Goal: Transaction & Acquisition: Book appointment/travel/reservation

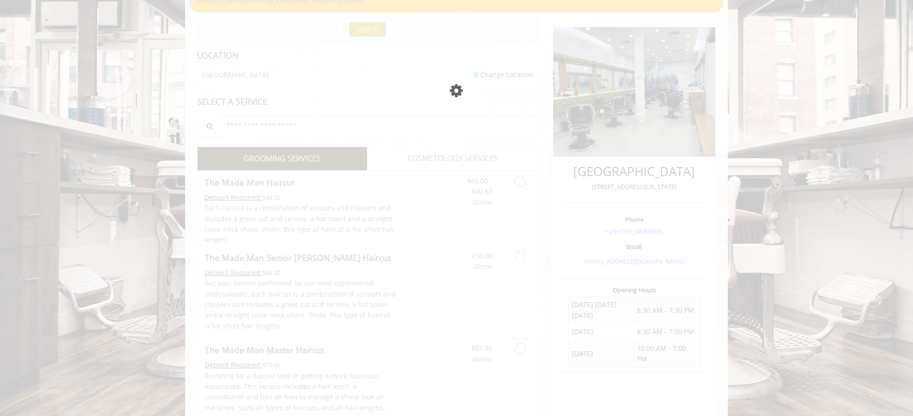
scroll to position [96, 0]
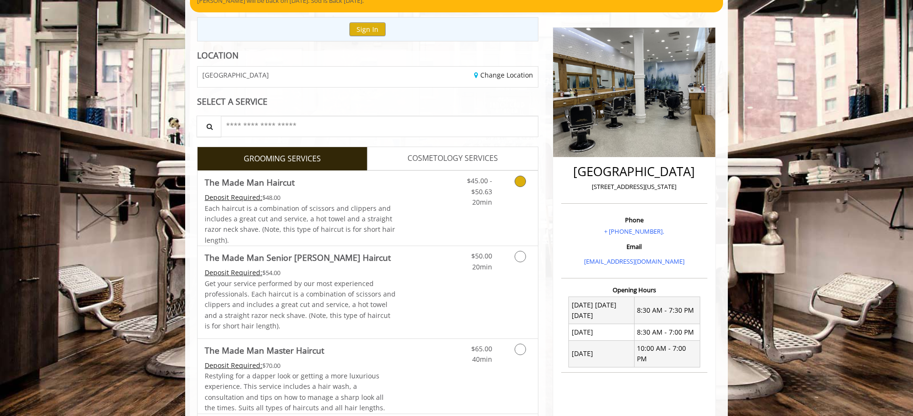
click at [422, 191] on link "Discounted Price" at bounding box center [424, 208] width 57 height 75
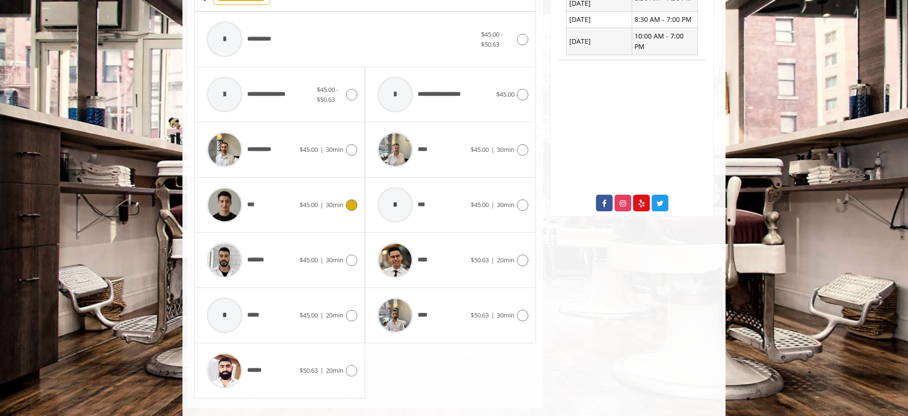
scroll to position [424, 0]
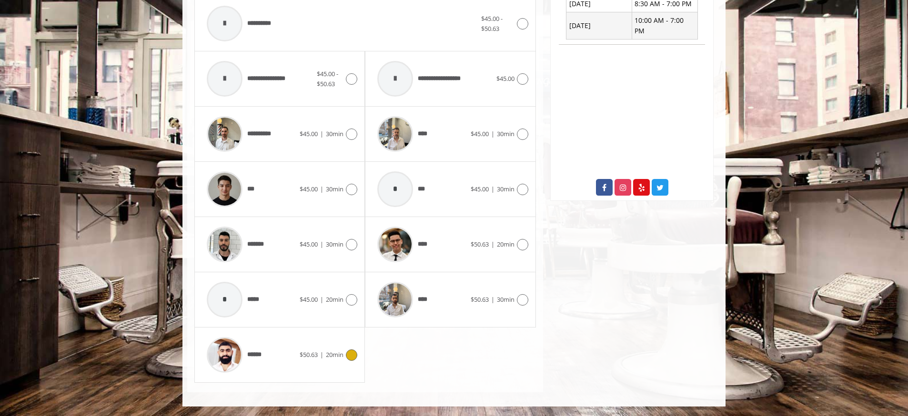
click at [273, 362] on div "******" at bounding box center [251, 354] width 98 height 45
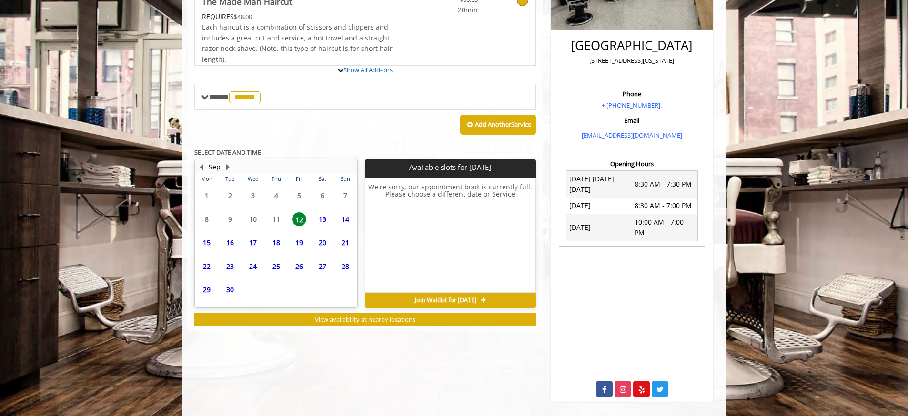
scroll to position [249, 0]
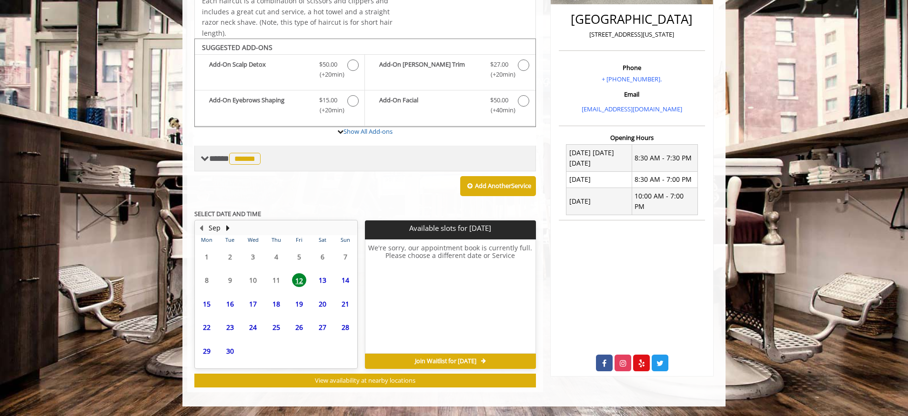
click at [240, 158] on span "******" at bounding box center [244, 159] width 31 height 12
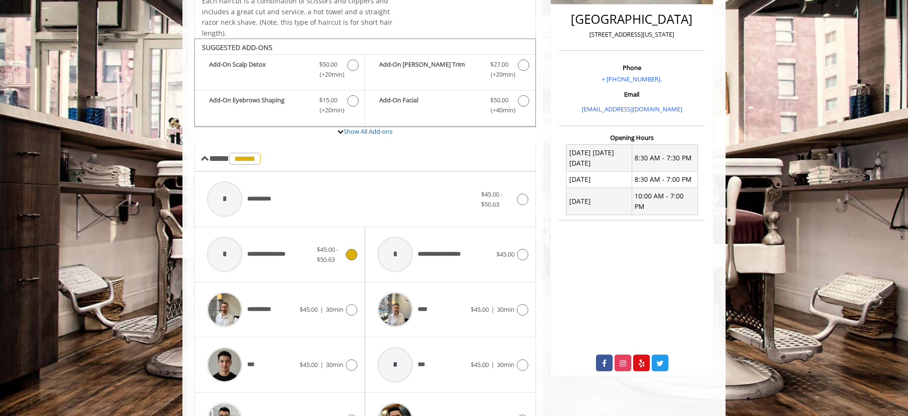
click at [230, 262] on div at bounding box center [225, 255] width 36 height 36
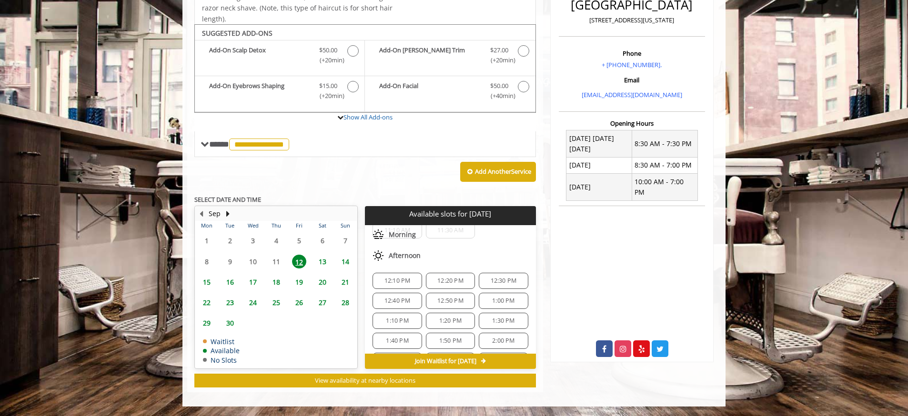
scroll to position [33, 0]
click at [492, 334] on span "2:00 PM" at bounding box center [503, 338] width 22 height 8
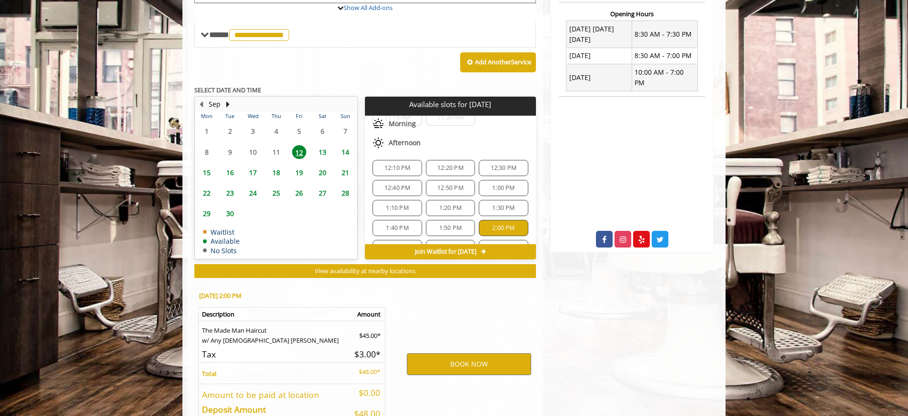
scroll to position [435, 0]
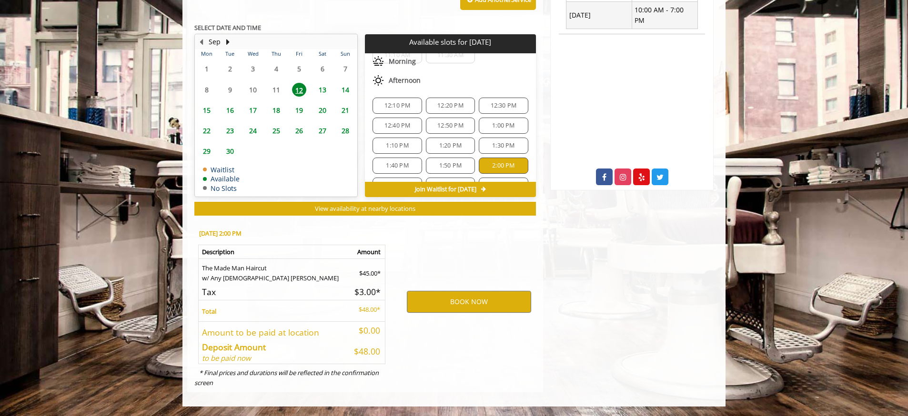
click at [400, 170] on div "1:40 PM" at bounding box center [396, 166] width 49 height 16
click at [492, 168] on span "2:00 PM" at bounding box center [503, 166] width 22 height 8
click at [476, 297] on button "BOOK NOW" at bounding box center [469, 302] width 124 height 22
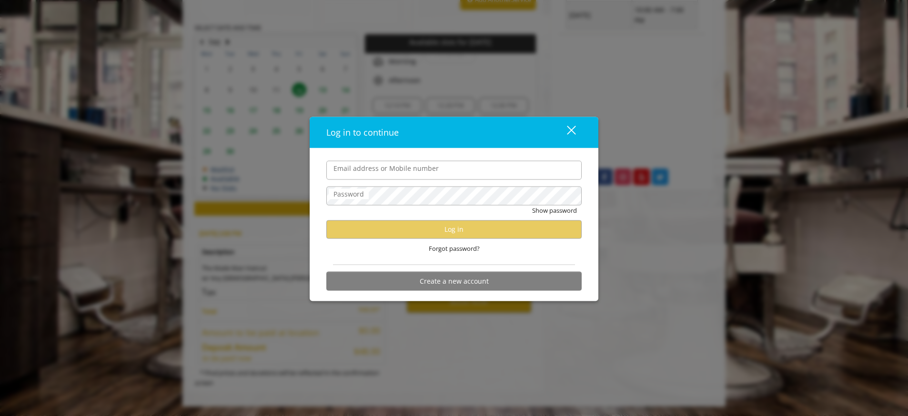
click at [445, 174] on input "Email address or Mobile number" at bounding box center [453, 169] width 255 height 19
click at [507, 167] on input "Email address or Mobile number" at bounding box center [453, 169] width 255 height 19
click at [544, 142] on div "Log in to continue close" at bounding box center [454, 132] width 289 height 31
click at [580, 132] on button "close" at bounding box center [565, 132] width 32 height 20
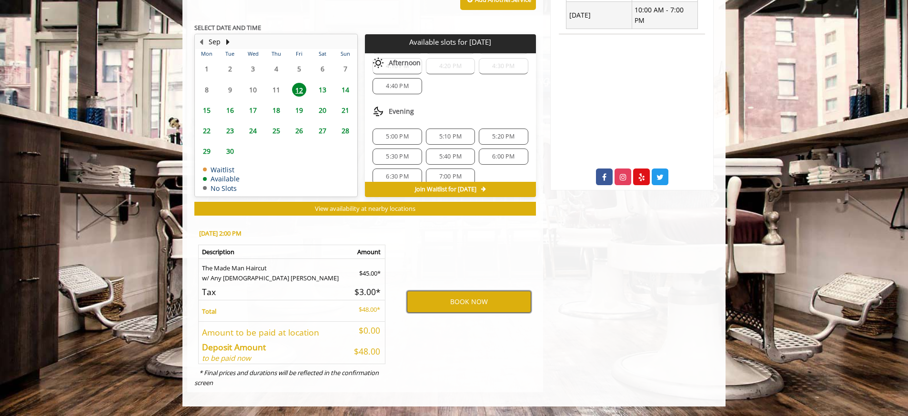
click at [480, 304] on button "BOOK NOW" at bounding box center [469, 302] width 124 height 22
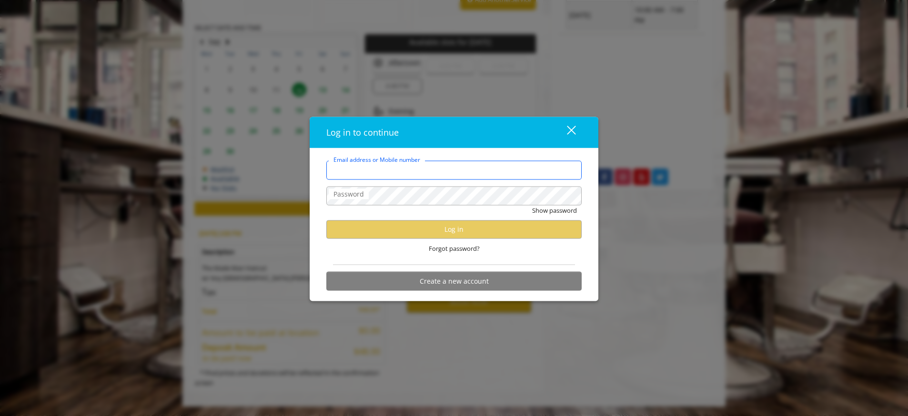
click at [449, 172] on input "Email address or Mobile number" at bounding box center [453, 169] width 255 height 19
type input "**********"
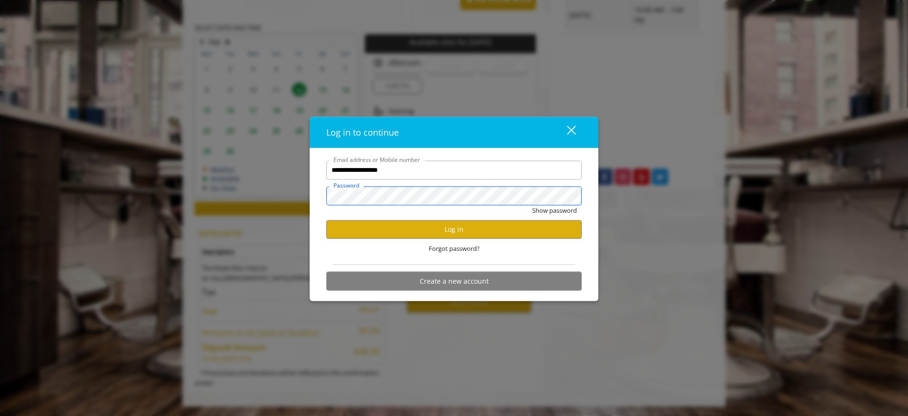
click at [532, 205] on button "Show password" at bounding box center [554, 210] width 45 height 10
click at [477, 230] on button "Log in" at bounding box center [453, 229] width 255 height 19
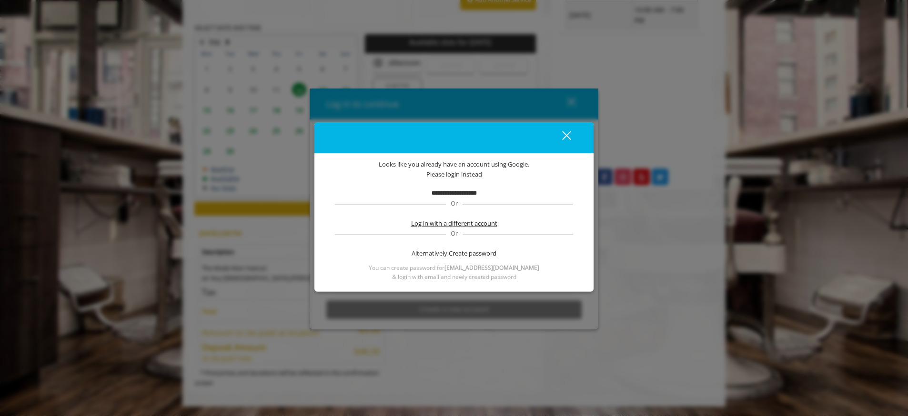
click at [457, 224] on span "Log in with a different account" at bounding box center [454, 224] width 86 height 10
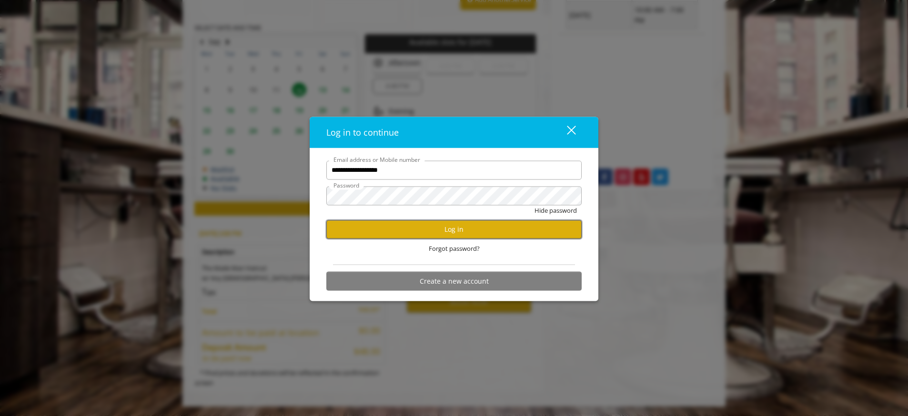
click at [446, 229] on button "Log in" at bounding box center [453, 229] width 255 height 19
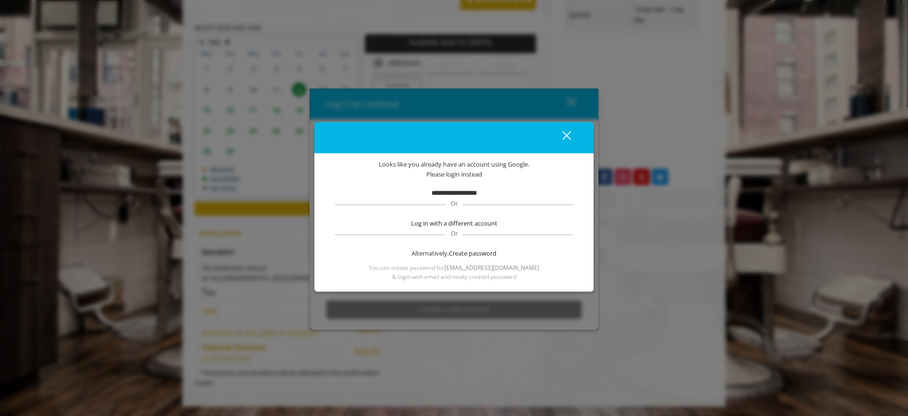
click at [570, 134] on button "close" at bounding box center [560, 138] width 32 height 20
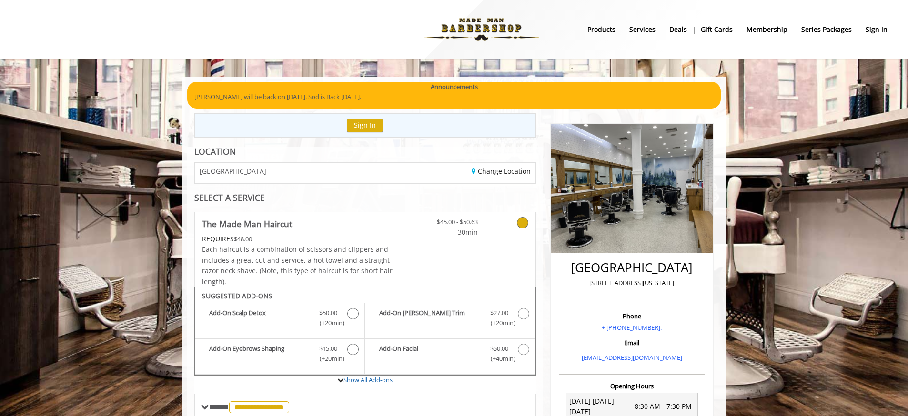
click at [882, 27] on b "sign in" at bounding box center [876, 29] width 22 height 10
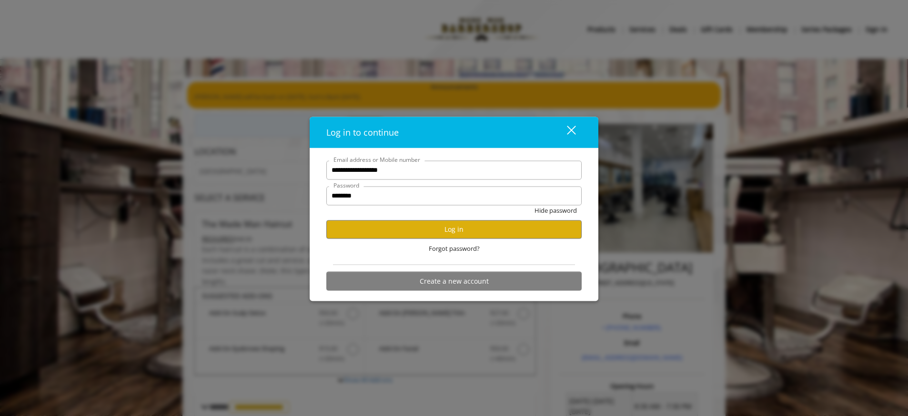
click at [565, 123] on button "close" at bounding box center [565, 132] width 32 height 20
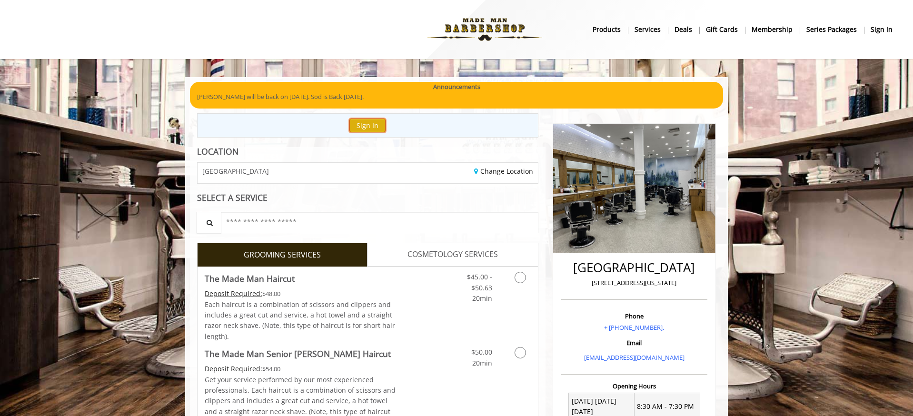
click at [372, 129] on button "Sign In" at bounding box center [368, 126] width 36 height 14
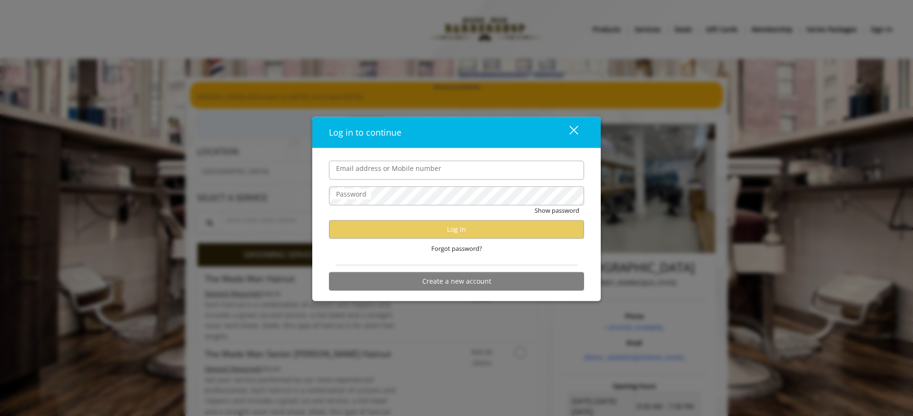
click at [380, 170] on input "Email address or Mobile number" at bounding box center [456, 169] width 255 height 19
click at [573, 138] on div "close" at bounding box center [568, 132] width 19 height 14
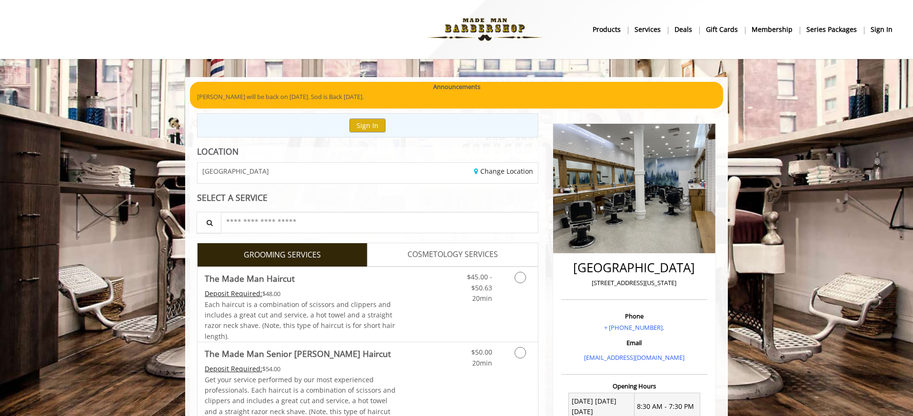
click at [428, 173] on div "Change Location" at bounding box center [456, 173] width 177 height 20
click at [384, 183] on div "Change Location" at bounding box center [456, 173] width 177 height 20
click at [275, 171] on div "[GEOGRAPHIC_DATA]" at bounding box center [278, 173] width 177 height 20
click at [383, 128] on button "Sign In" at bounding box center [368, 126] width 36 height 14
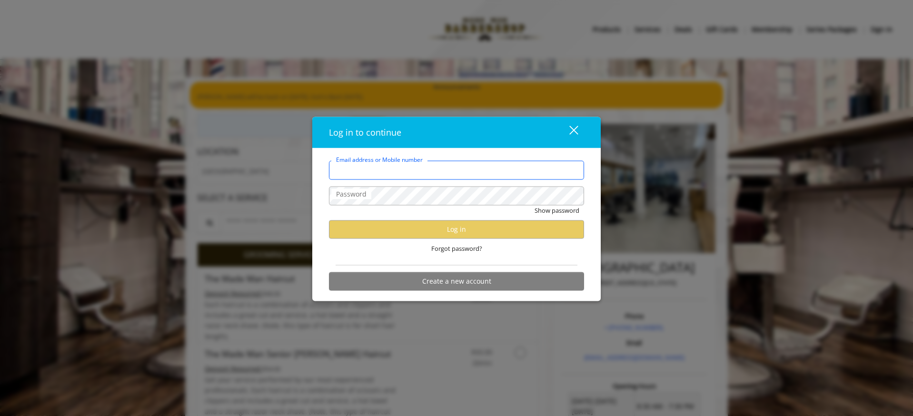
click at [418, 169] on input "Email address or Mobile number" at bounding box center [456, 169] width 255 height 19
click at [522, 289] on button "Create a new account" at bounding box center [456, 281] width 255 height 19
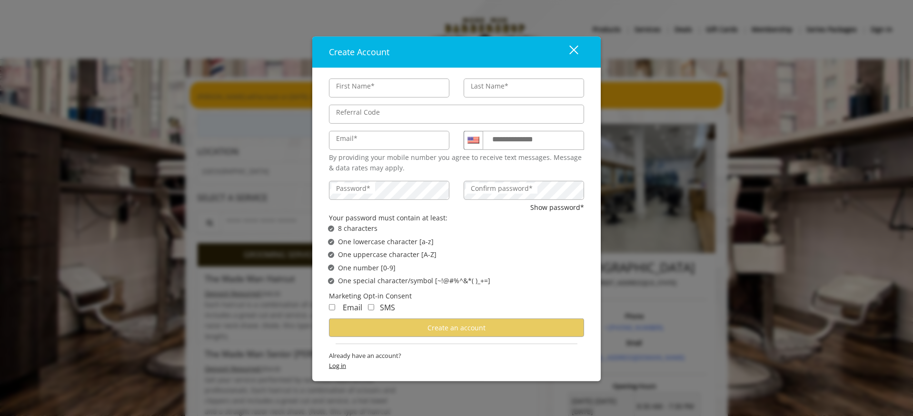
click at [334, 368] on span "Log in" at bounding box center [456, 366] width 255 height 10
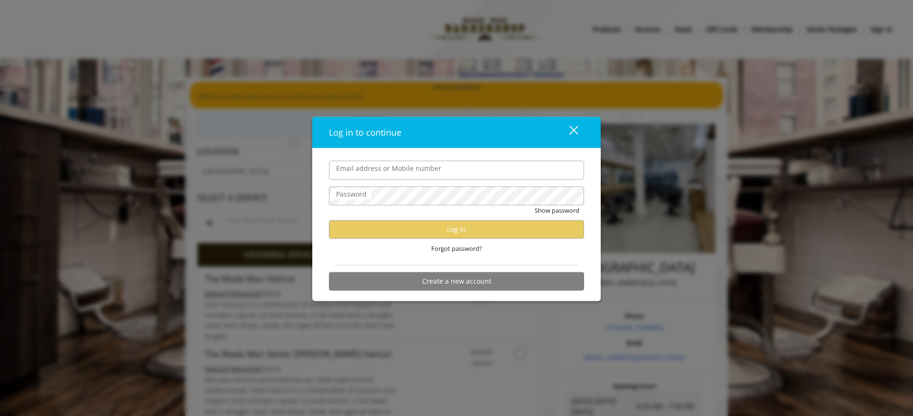
click at [369, 175] on input "Email address or Mobile number" at bounding box center [456, 169] width 255 height 19
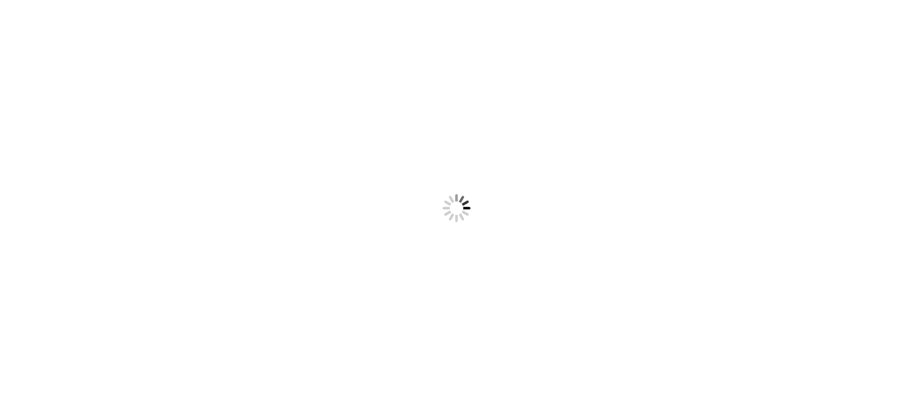
click at [372, 131] on body "Something went wrong! Try reload" at bounding box center [456, 208] width 913 height 416
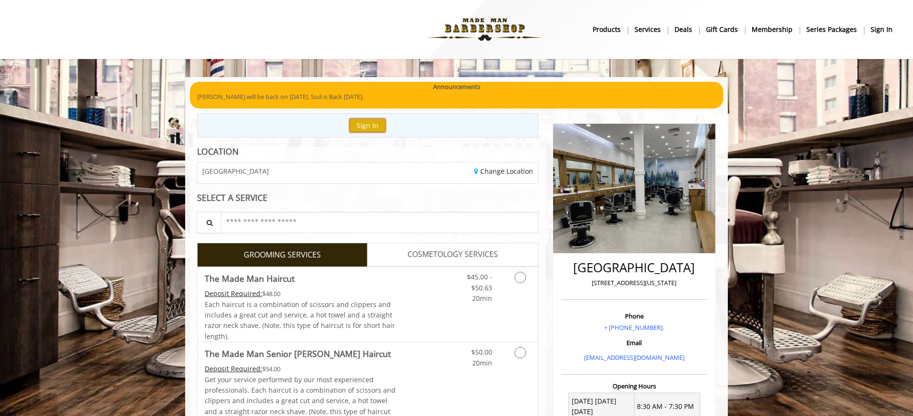
click at [372, 131] on button "Sign In" at bounding box center [368, 126] width 36 height 14
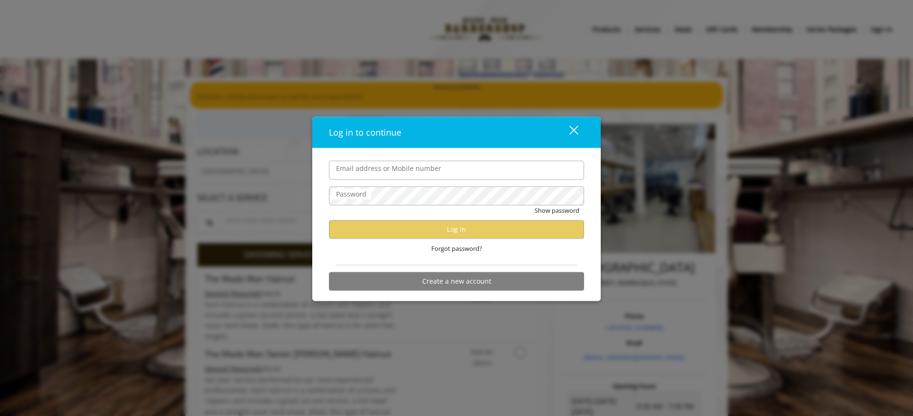
click at [574, 130] on div "close dialog" at bounding box center [574, 130] width 9 height 9
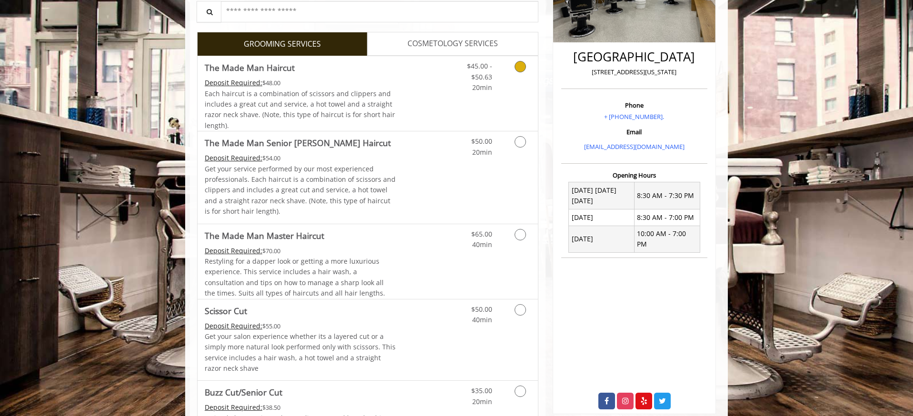
click at [510, 66] on link "Grooming services" at bounding box center [519, 74] width 24 height 37
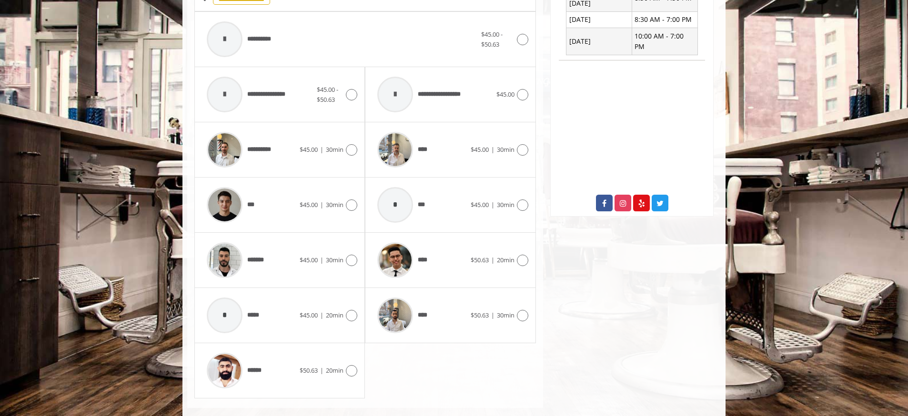
scroll to position [406, 0]
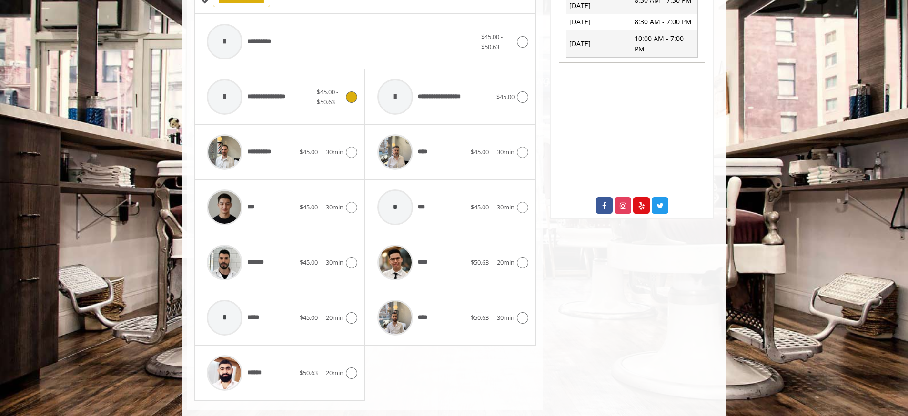
click at [246, 95] on div at bounding box center [224, 96] width 45 height 45
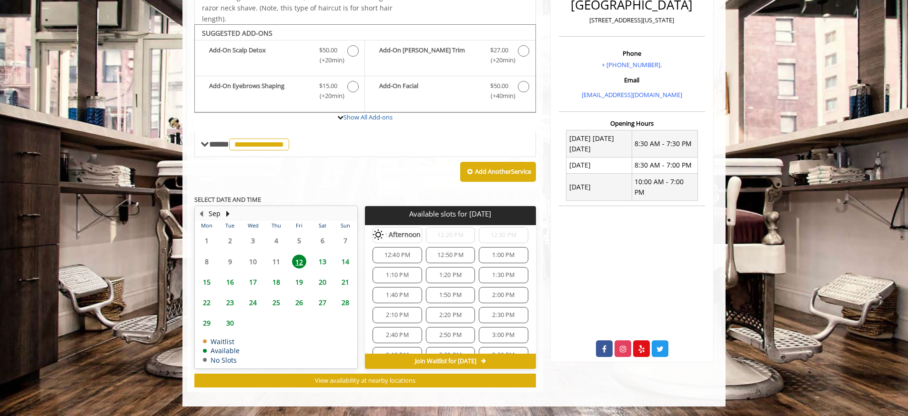
scroll to position [76, 0]
click at [499, 295] on span "2:00 PM" at bounding box center [503, 295] width 22 height 8
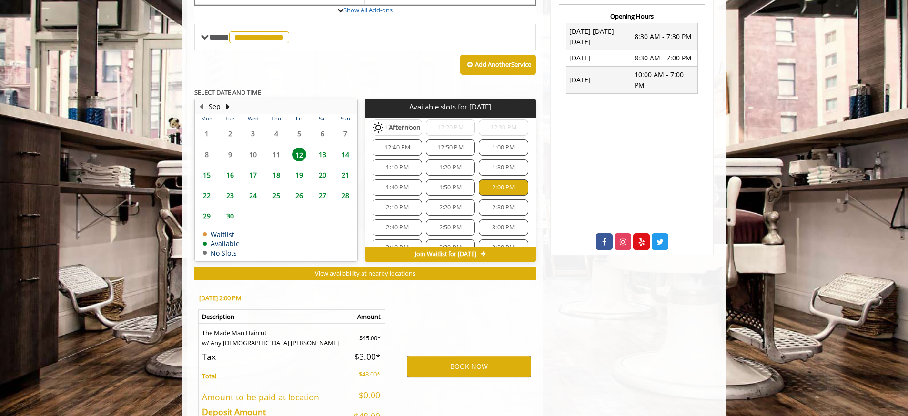
scroll to position [435, 0]
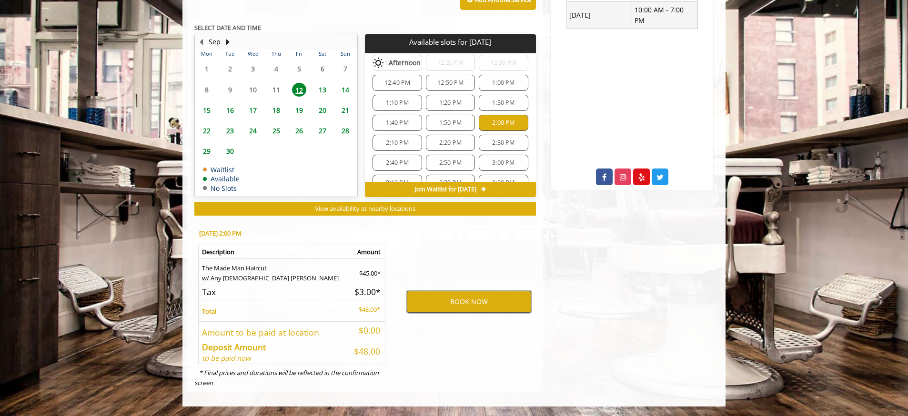
click at [497, 298] on button "BOOK NOW" at bounding box center [469, 302] width 124 height 22
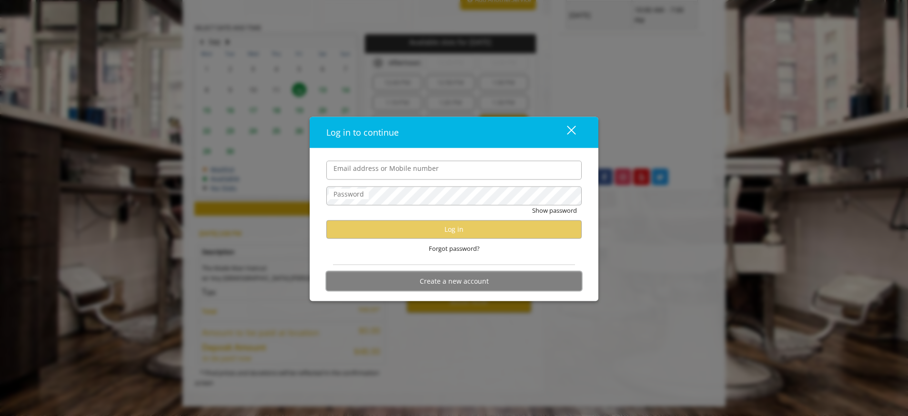
click at [446, 276] on button "Create a new account" at bounding box center [453, 281] width 255 height 19
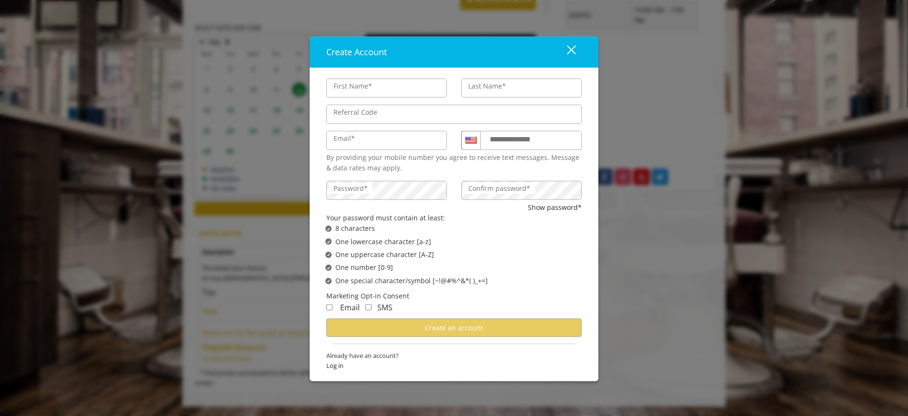
click at [380, 88] on input "First Name*" at bounding box center [386, 88] width 120 height 19
type input "****"
type input "*****"
type input "**********"
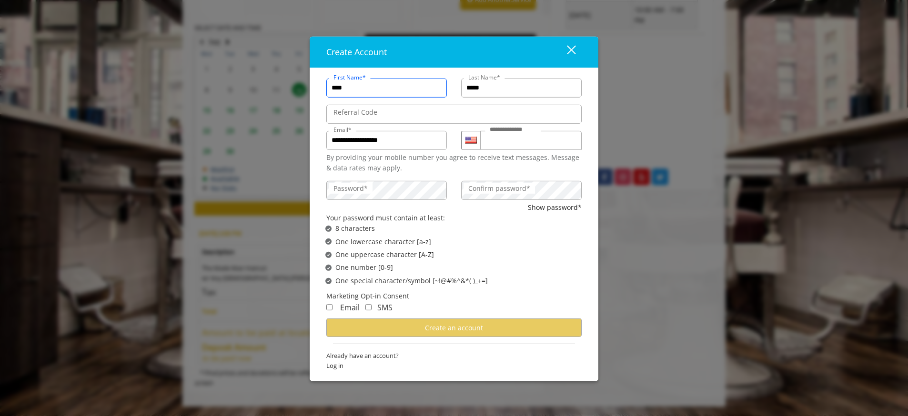
scroll to position [0, 0]
click at [394, 111] on input "Referral Code" at bounding box center [453, 114] width 255 height 19
click at [502, 193] on label "Confirm password*" at bounding box center [498, 188] width 71 height 10
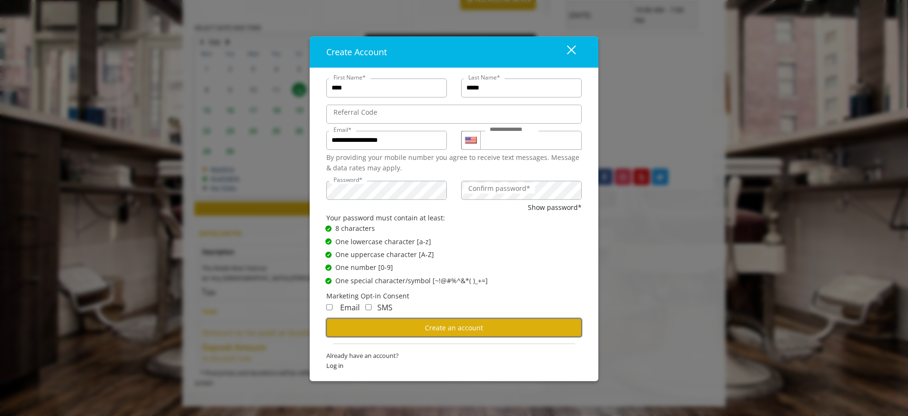
click at [481, 330] on span "Create an account" at bounding box center [454, 327] width 58 height 9
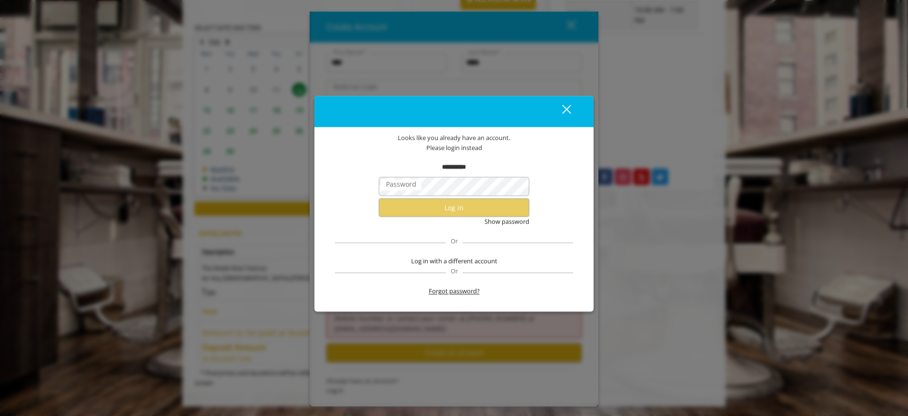
click at [470, 292] on span "Forgot password?" at bounding box center [454, 292] width 51 height 10
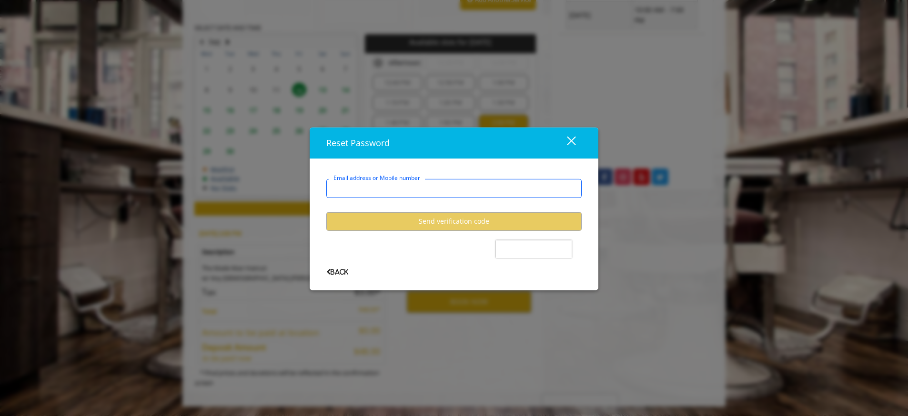
click at [427, 188] on input "Email address or Mobile number" at bounding box center [453, 188] width 255 height 19
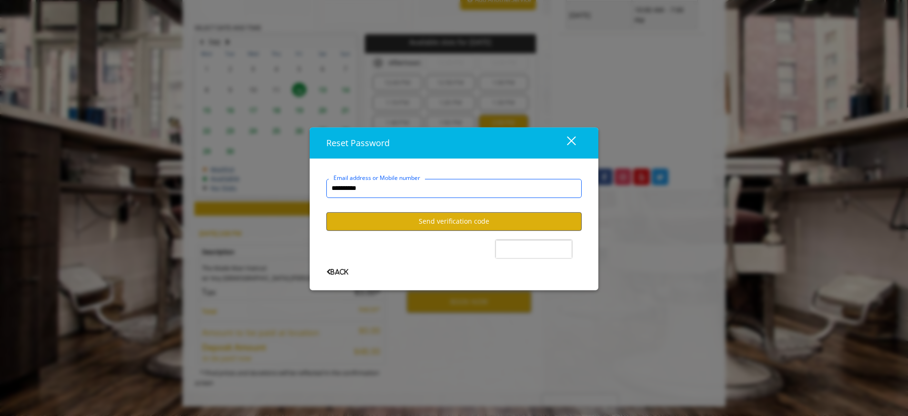
type input "**********"
click at [437, 219] on button "Send verification code" at bounding box center [453, 221] width 255 height 19
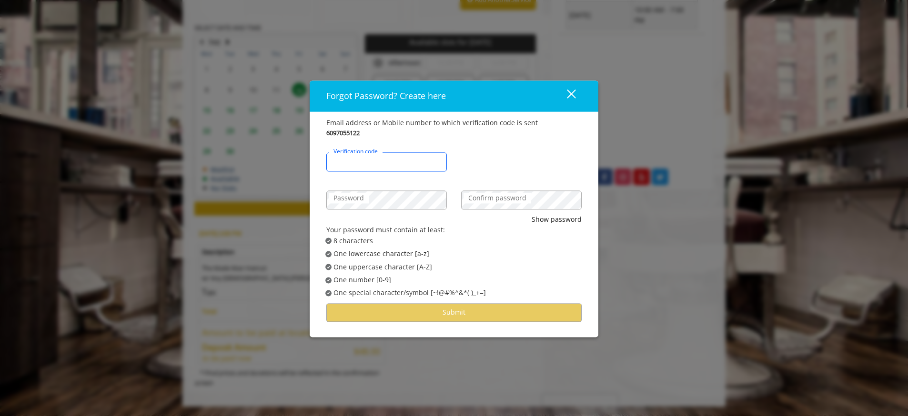
click at [376, 166] on input "Verification code" at bounding box center [386, 161] width 120 height 19
type input "******"
click at [368, 202] on label "Password" at bounding box center [349, 198] width 40 height 10
click at [482, 201] on label "Confirm password" at bounding box center [497, 198] width 68 height 10
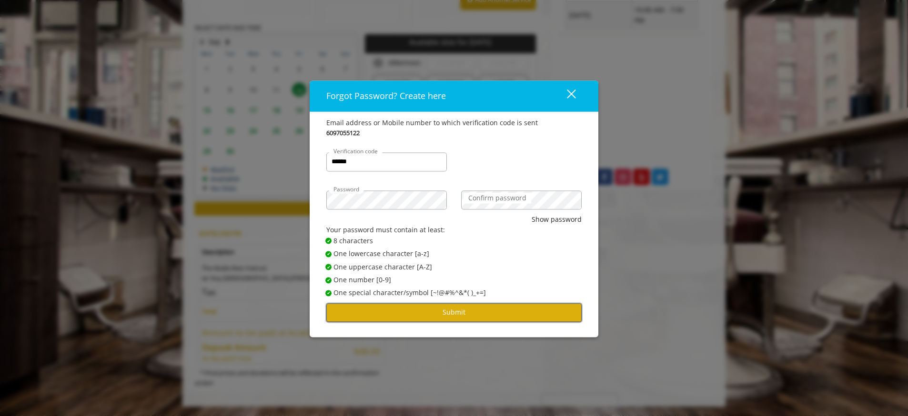
click at [478, 308] on button "Submit" at bounding box center [453, 312] width 255 height 19
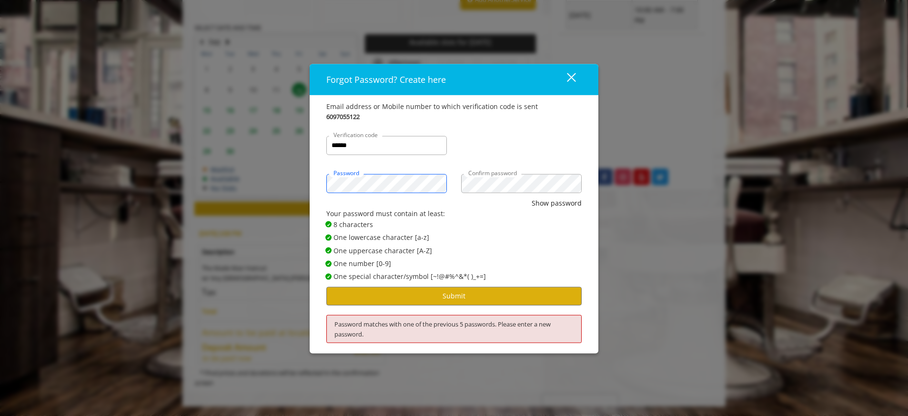
click at [307, 182] on div "Forgot Password? Create here close Email address or Mobile number to which veri…" at bounding box center [454, 208] width 908 height 416
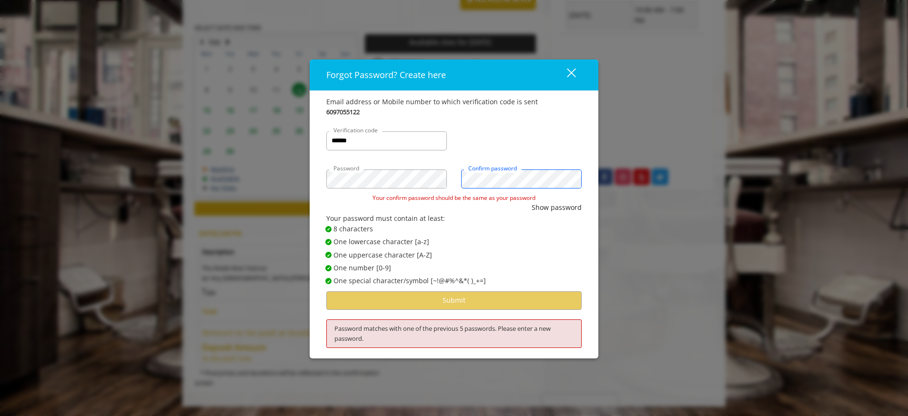
click at [422, 165] on div "Password Confirm password" at bounding box center [454, 174] width 270 height 38
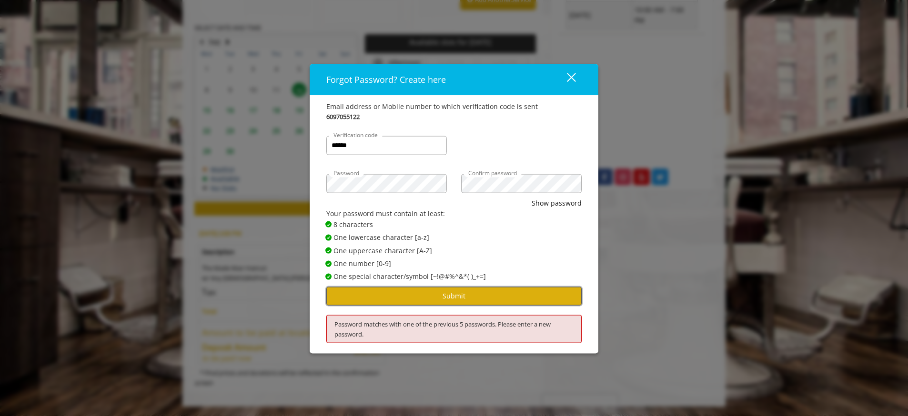
click at [446, 303] on button "Submit" at bounding box center [453, 296] width 255 height 19
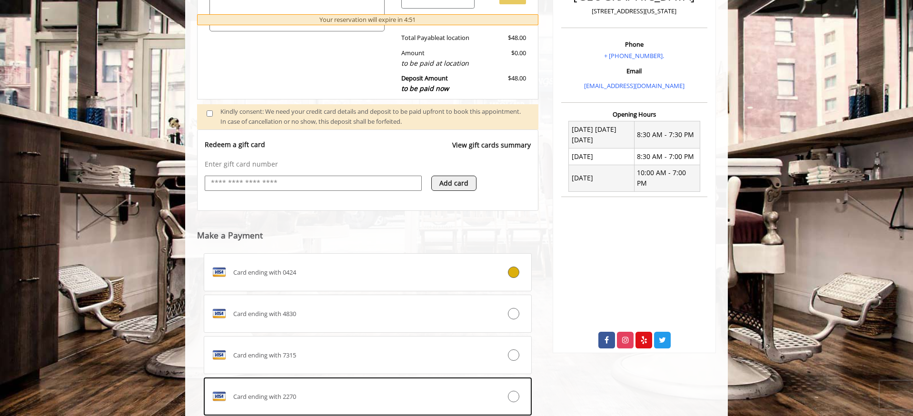
scroll to position [311, 0]
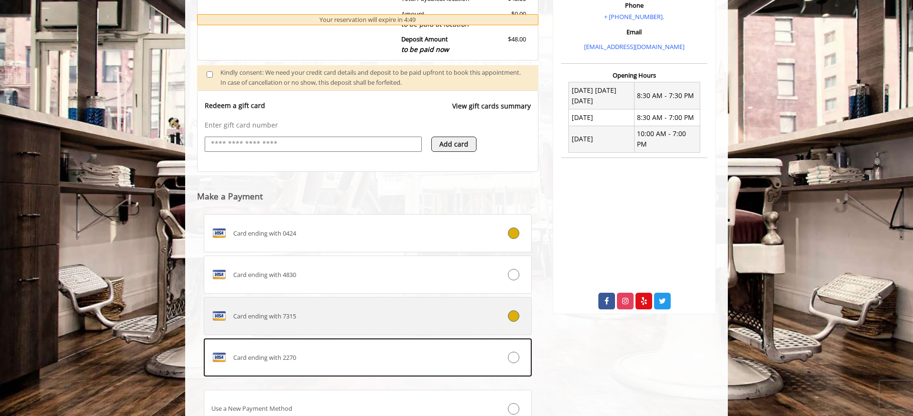
click at [368, 310] on div "Card ending with 7315" at bounding box center [340, 316] width 272 height 15
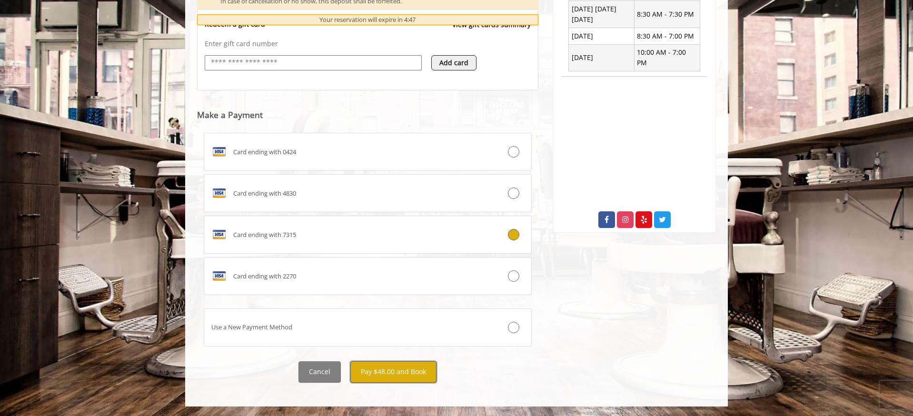
click at [400, 366] on button "Pay $48.00 and Book" at bounding box center [393, 371] width 86 height 21
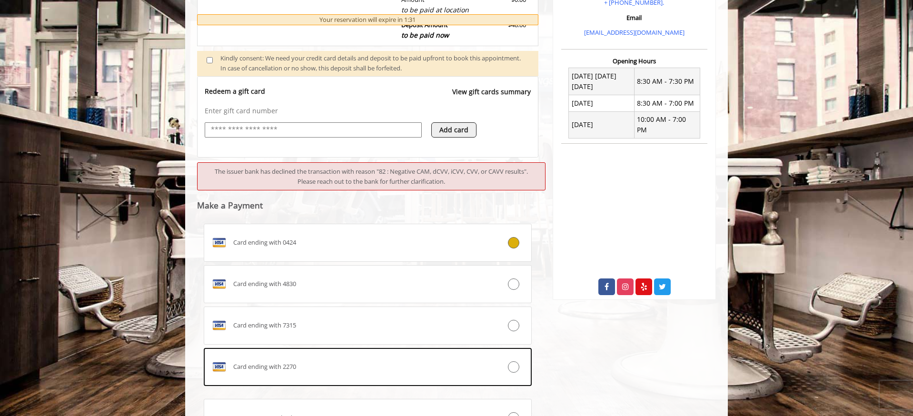
scroll to position [388, 0]
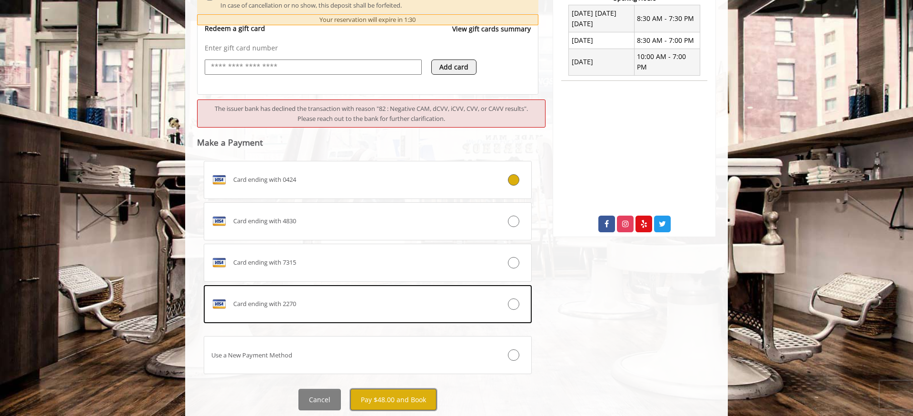
click at [375, 394] on button "Pay $48.00 and Book" at bounding box center [393, 399] width 86 height 21
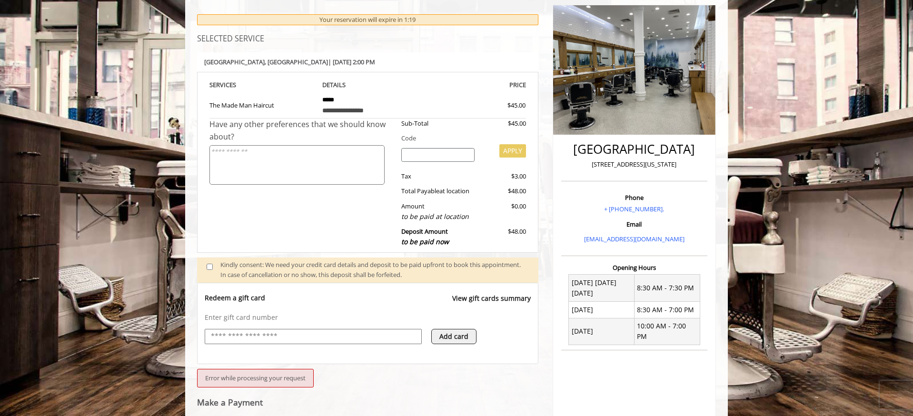
scroll to position [80, 0]
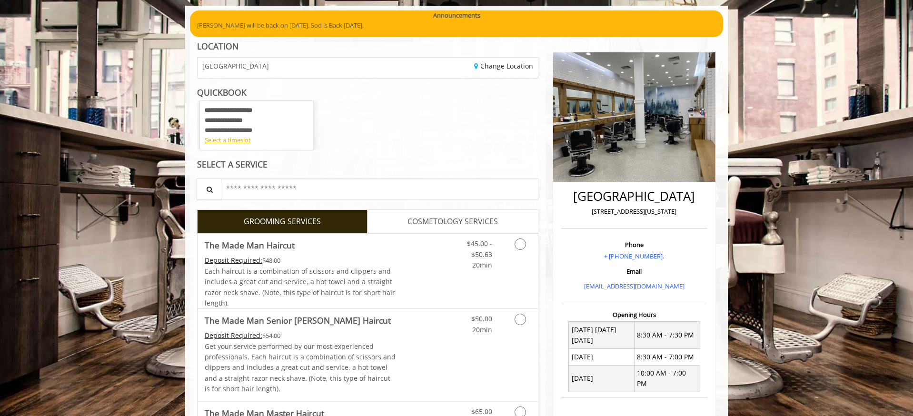
scroll to position [109, 0]
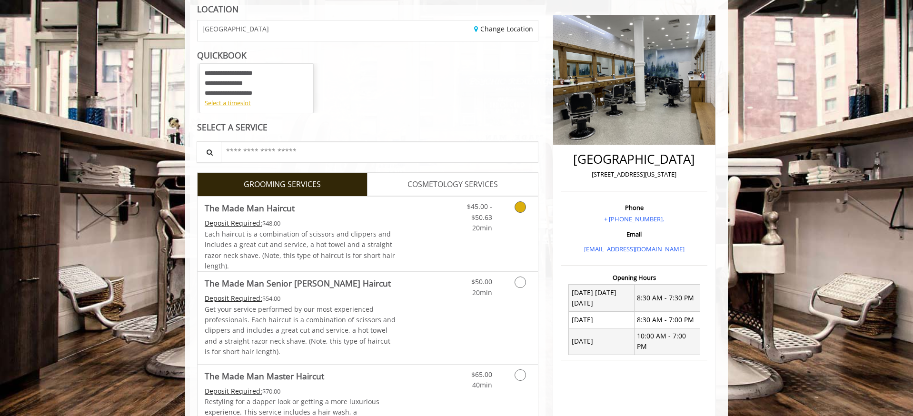
click at [523, 211] on icon "Grooming services" at bounding box center [520, 206] width 11 height 11
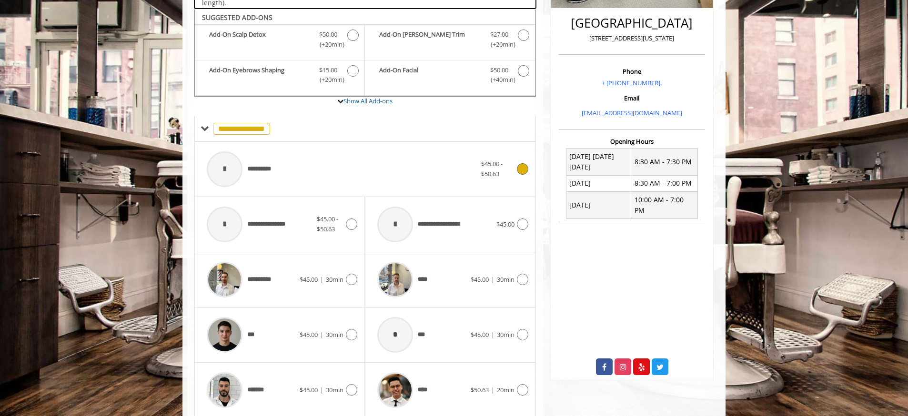
scroll to position [253, 0]
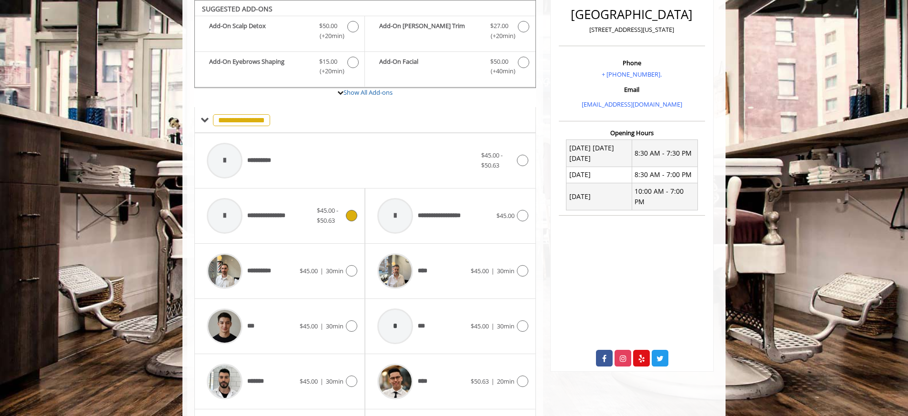
click at [253, 218] on span "**********" at bounding box center [271, 216] width 48 height 10
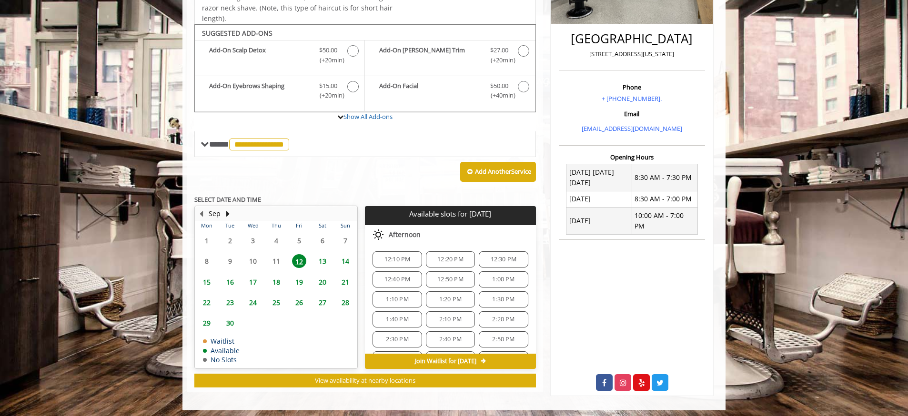
scroll to position [54, 0]
click at [450, 316] on span "2:10 PM" at bounding box center [450, 317] width 22 height 8
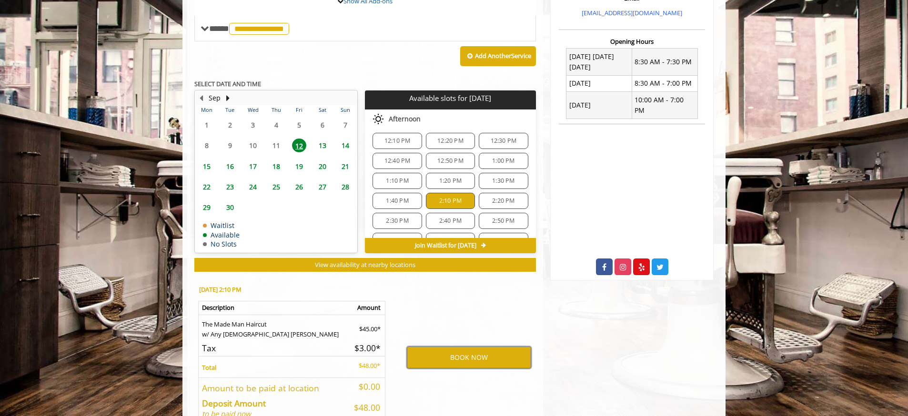
scroll to position [348, 0]
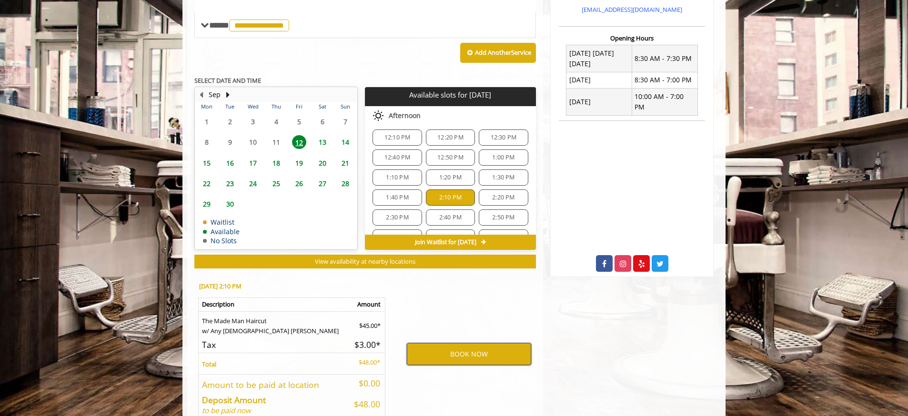
click at [463, 349] on button "BOOK NOW" at bounding box center [469, 354] width 124 height 22
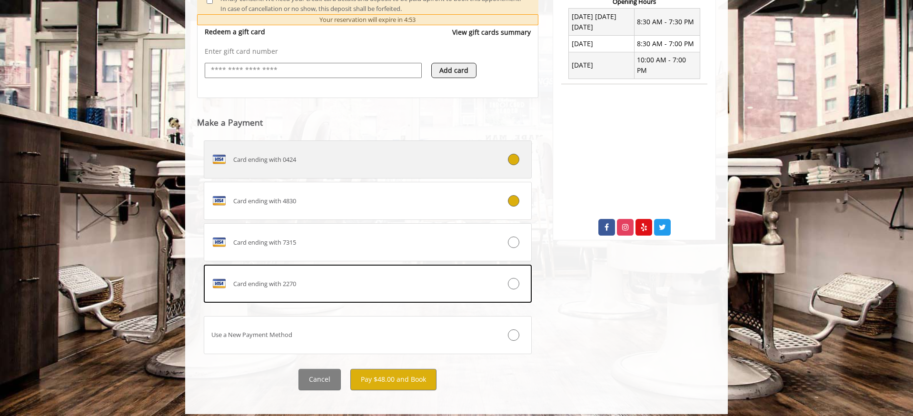
scroll to position [392, 0]
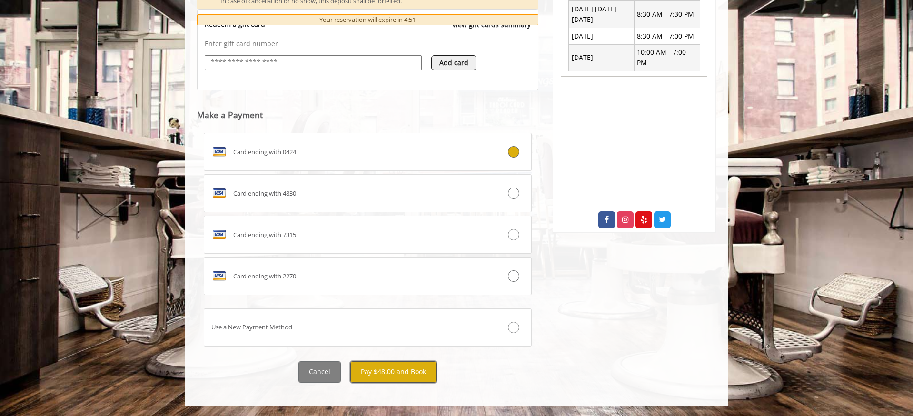
click at [407, 363] on button "Pay $48.00 and Book" at bounding box center [393, 371] width 86 height 21
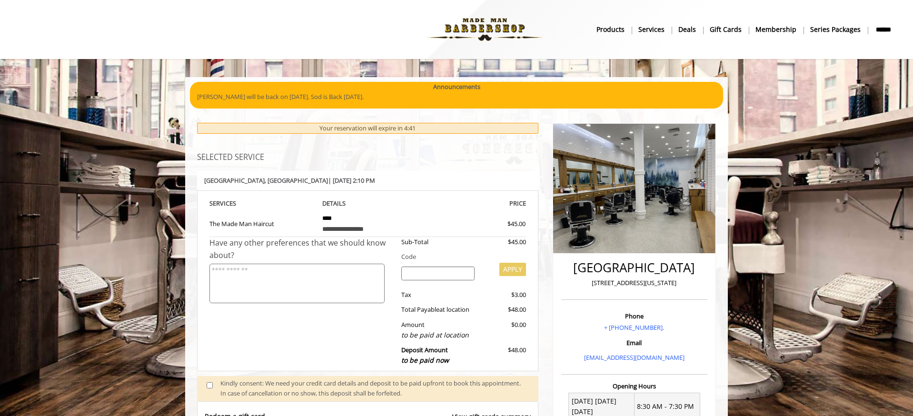
scroll to position [315, 0]
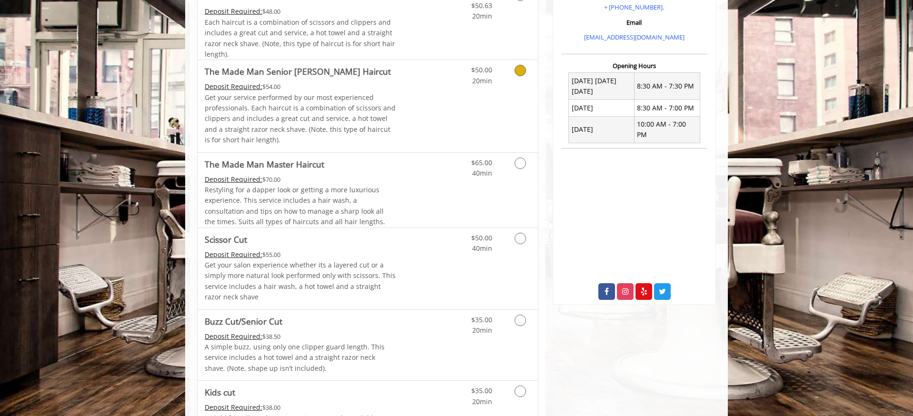
scroll to position [346, 0]
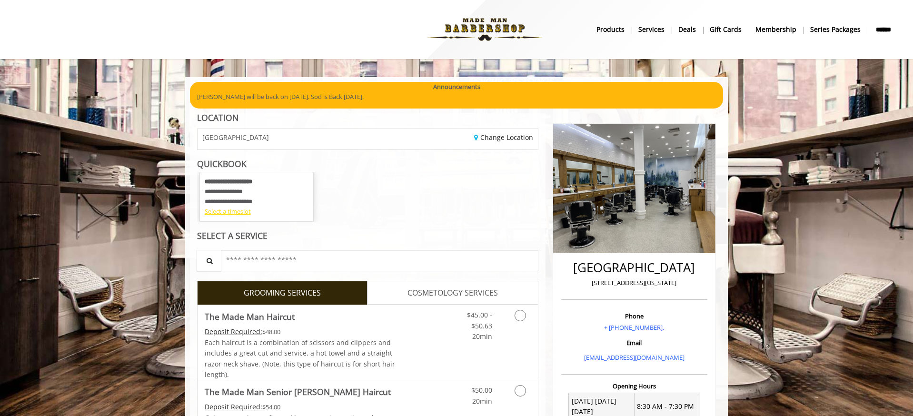
click at [236, 212] on div "Select a timeslot" at bounding box center [257, 212] width 104 height 10
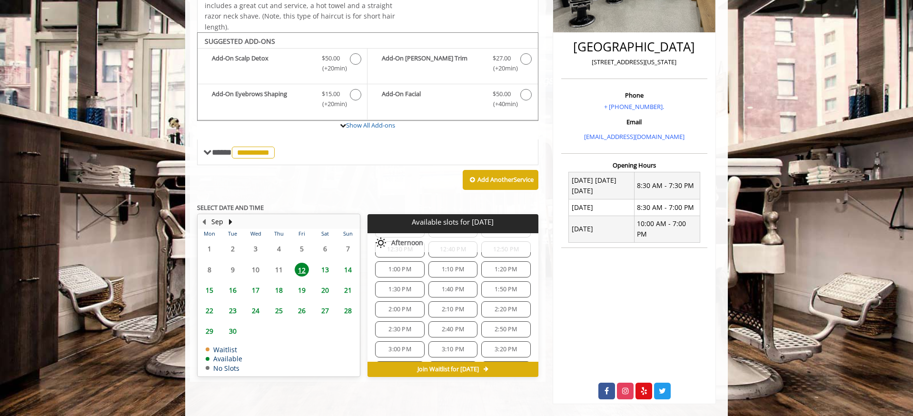
scroll to position [89, 0]
click at [401, 310] on span "2:00 PM" at bounding box center [400, 310] width 22 height 8
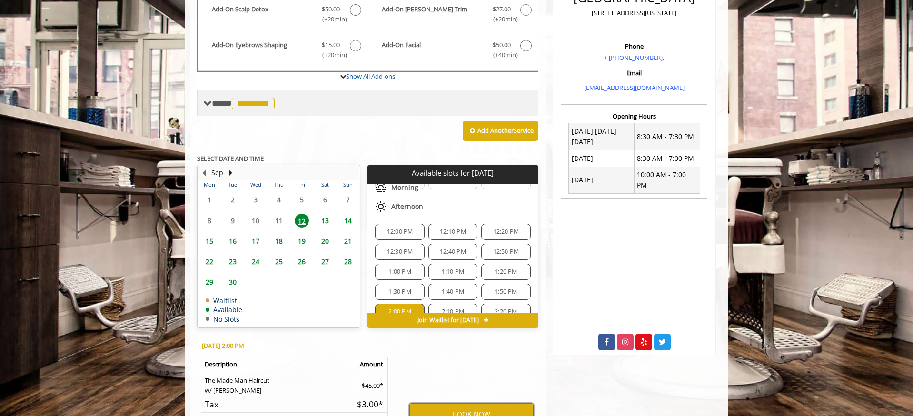
scroll to position [383, 0]
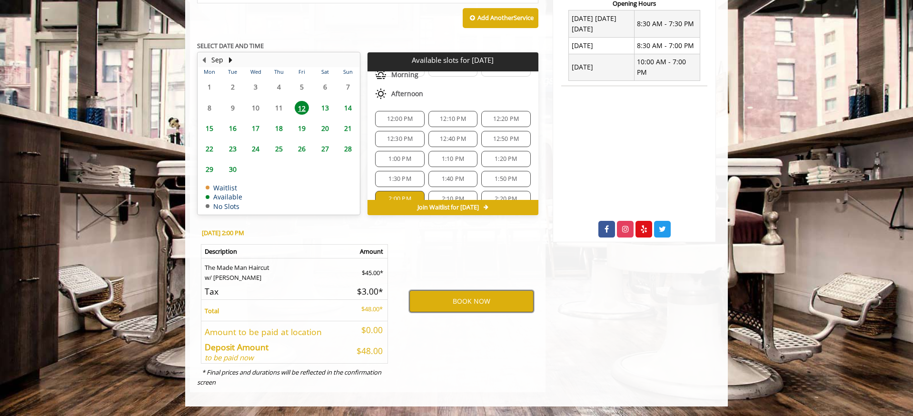
click at [470, 296] on button "BOOK NOW" at bounding box center [472, 301] width 124 height 22
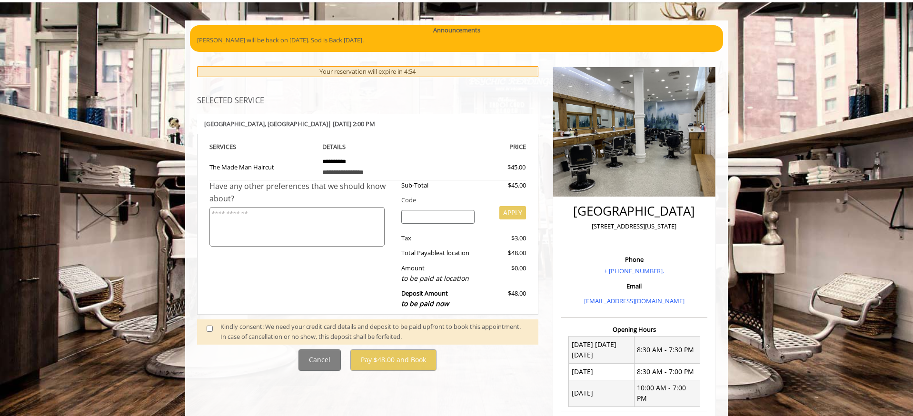
scroll to position [60, 0]
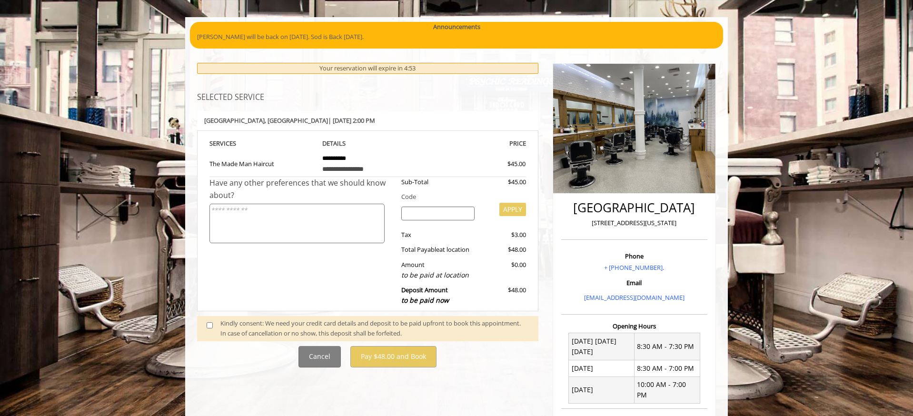
click at [210, 330] on span at bounding box center [214, 329] width 28 height 20
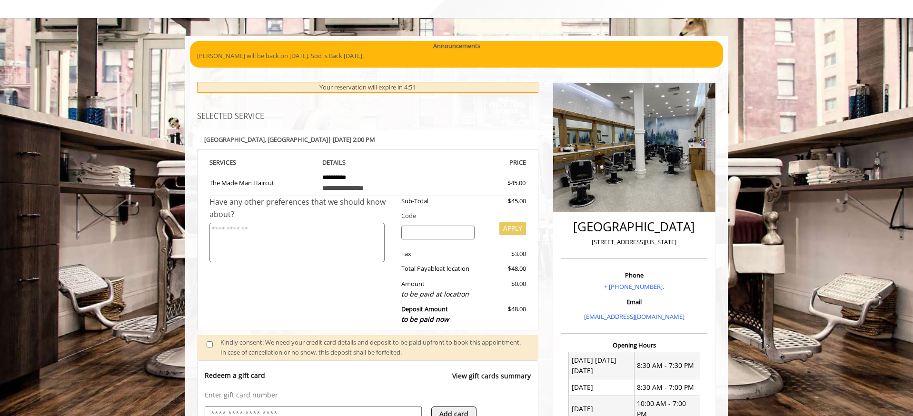
scroll to position [24, 0]
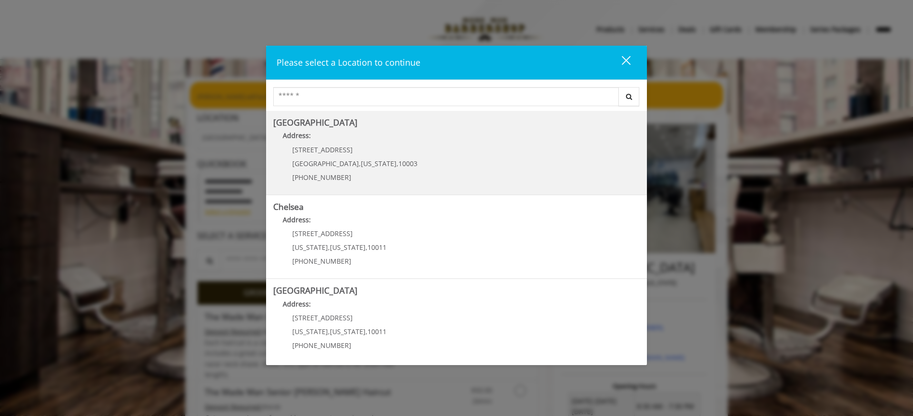
click at [406, 153] on Village "[GEOGRAPHIC_DATA] Address: [STREET_ADDRESS][US_STATE] (212) 598-1840" at bounding box center [456, 153] width 367 height 70
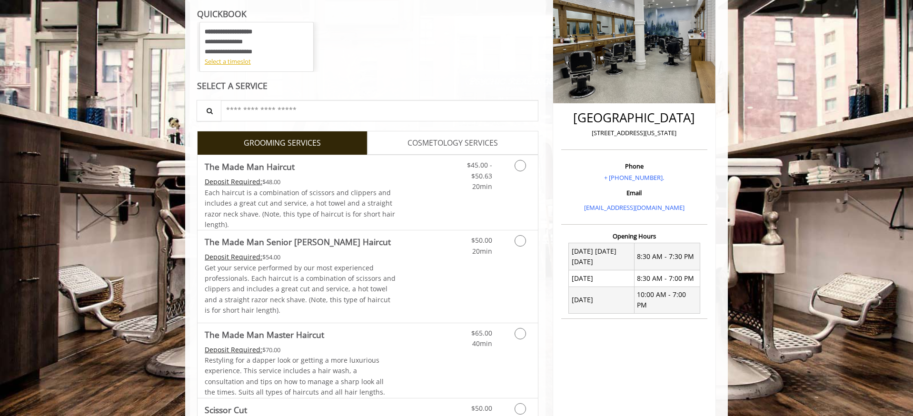
scroll to position [168, 0]
